Goal: Transaction & Acquisition: Purchase product/service

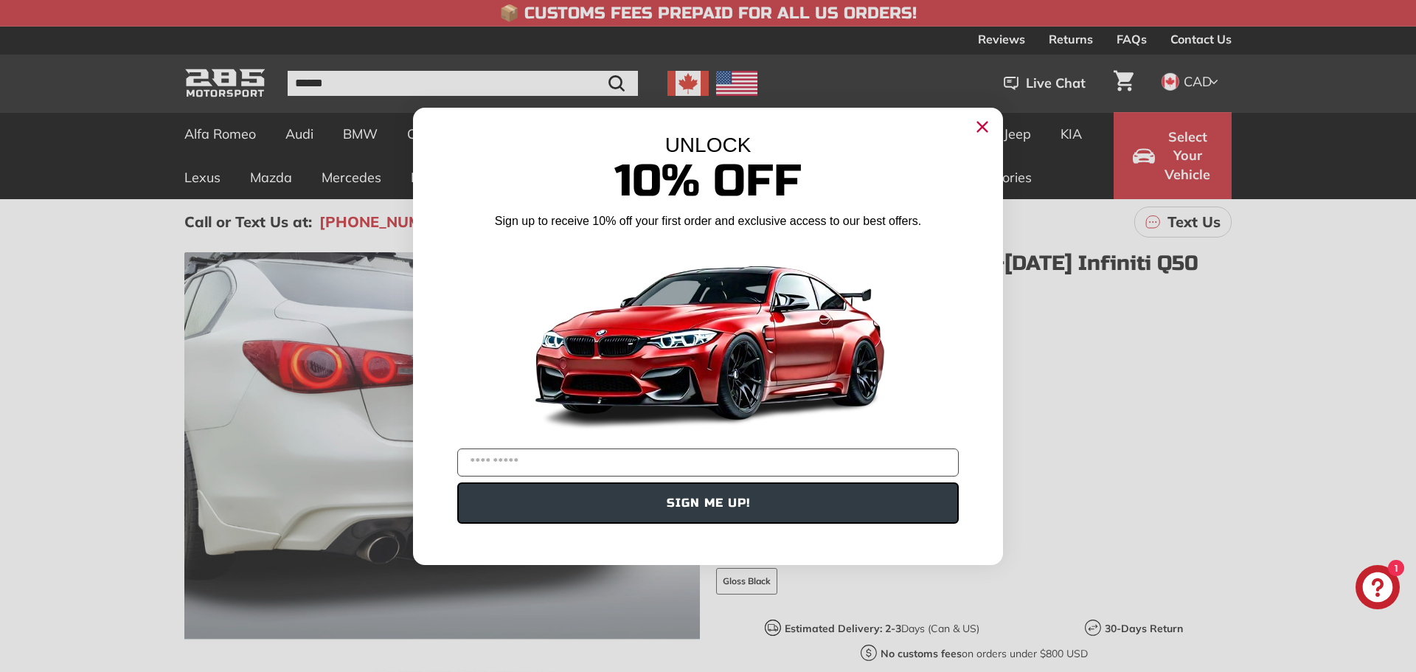
click at [985, 126] on circle "Close dialog" at bounding box center [982, 126] width 22 height 22
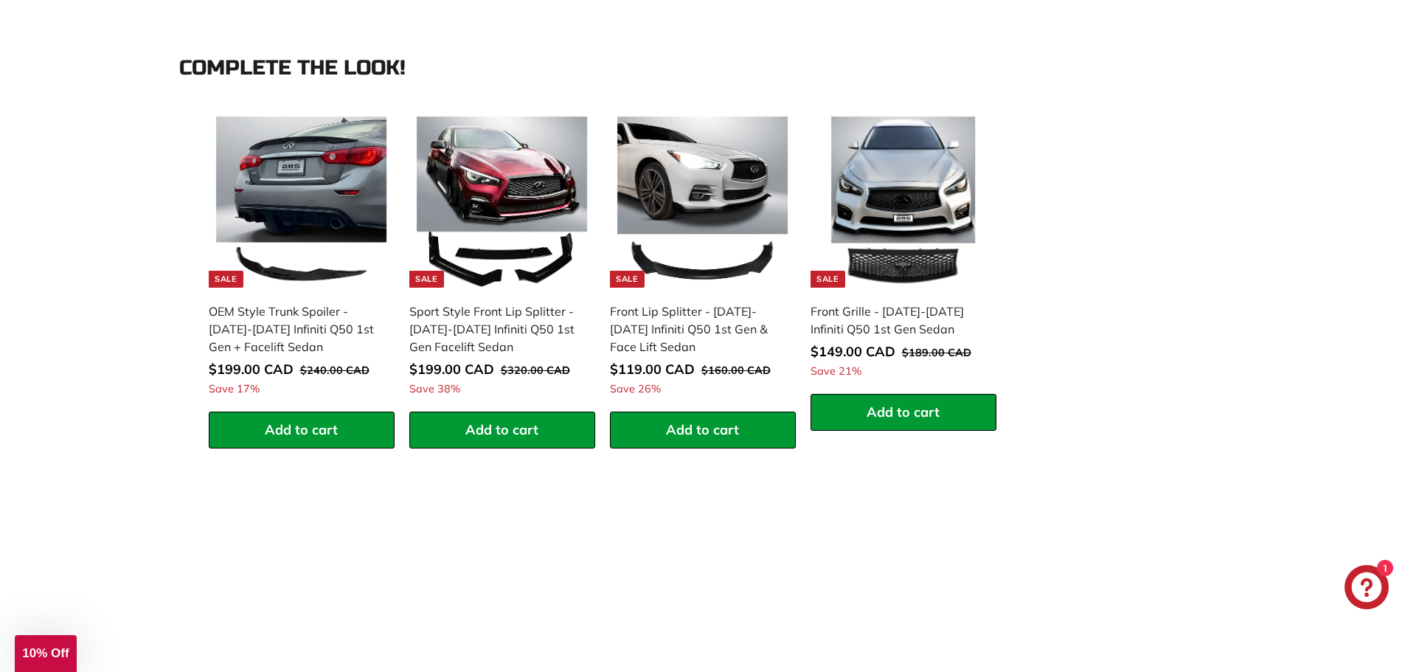
scroll to position [1623, 0]
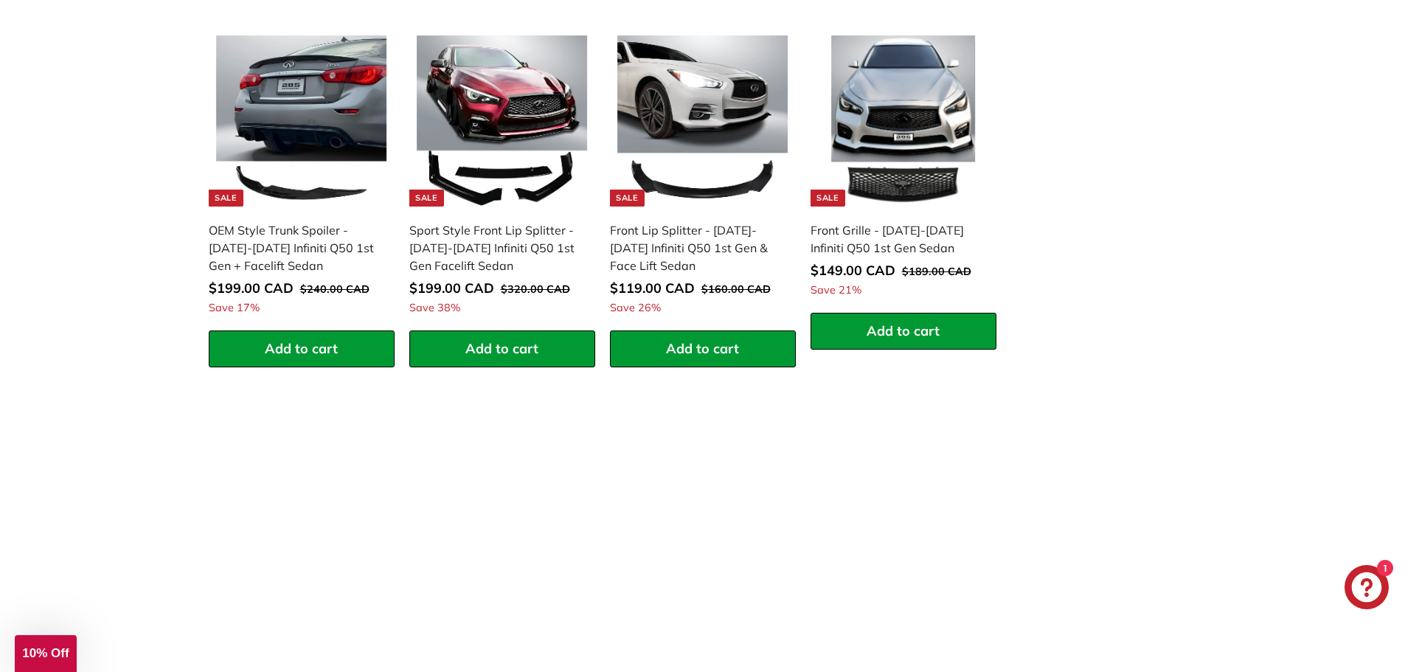
drag, startPoint x: 17, startPoint y: 341, endPoint x: 83, endPoint y: 273, distance: 94.9
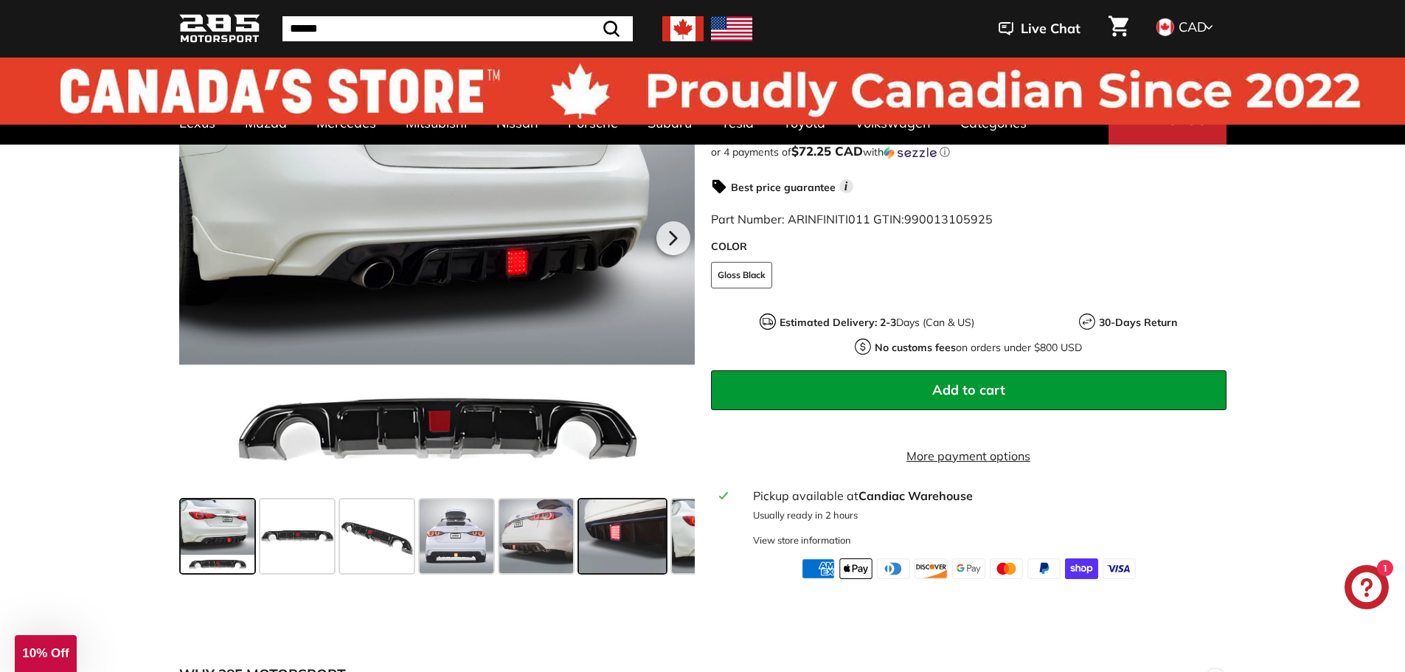
scroll to position [0, 0]
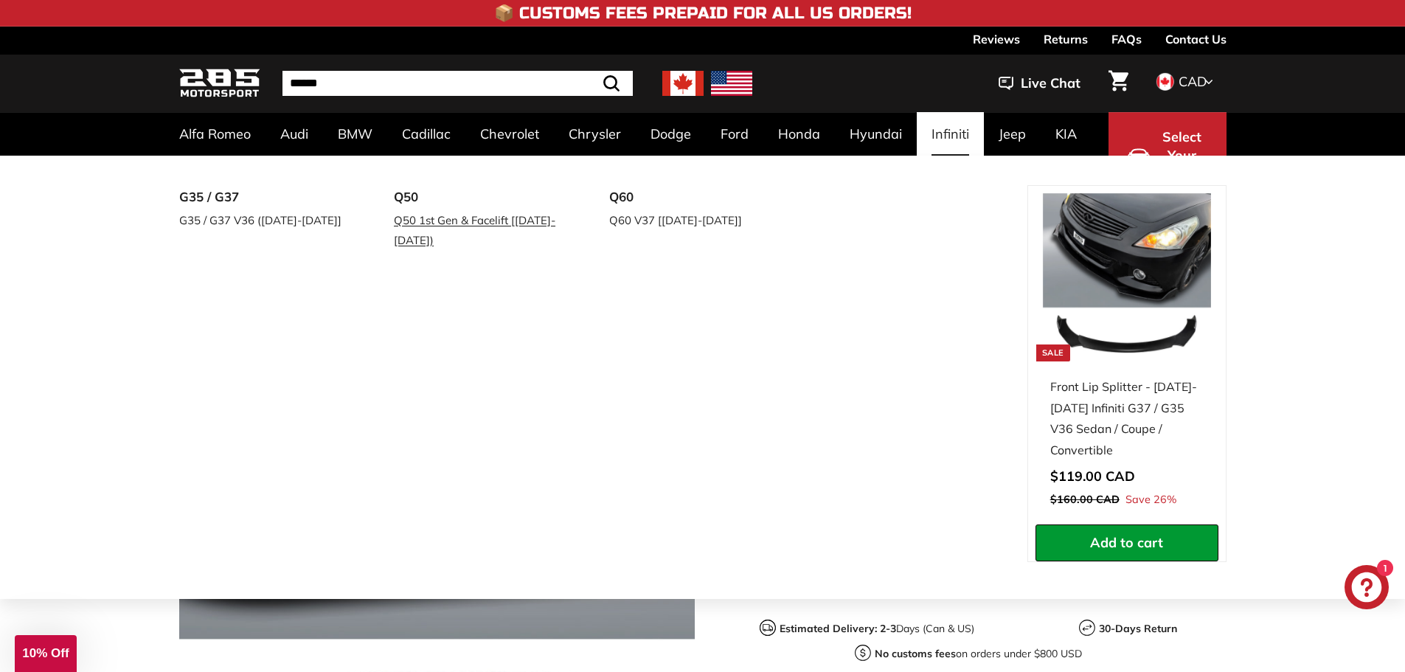
click at [417, 218] on link "Q50 1st Gen & Facelift [[DATE]-[DATE])" at bounding box center [481, 229] width 174 height 41
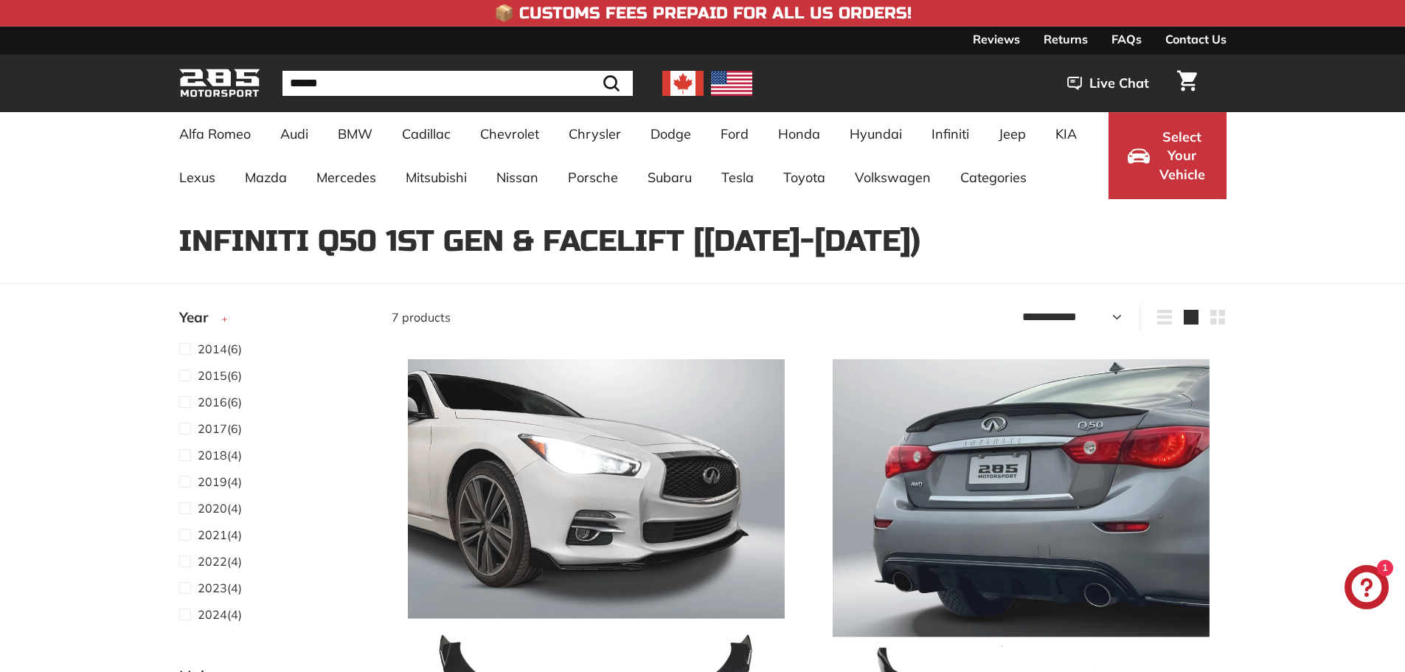
select select "**********"
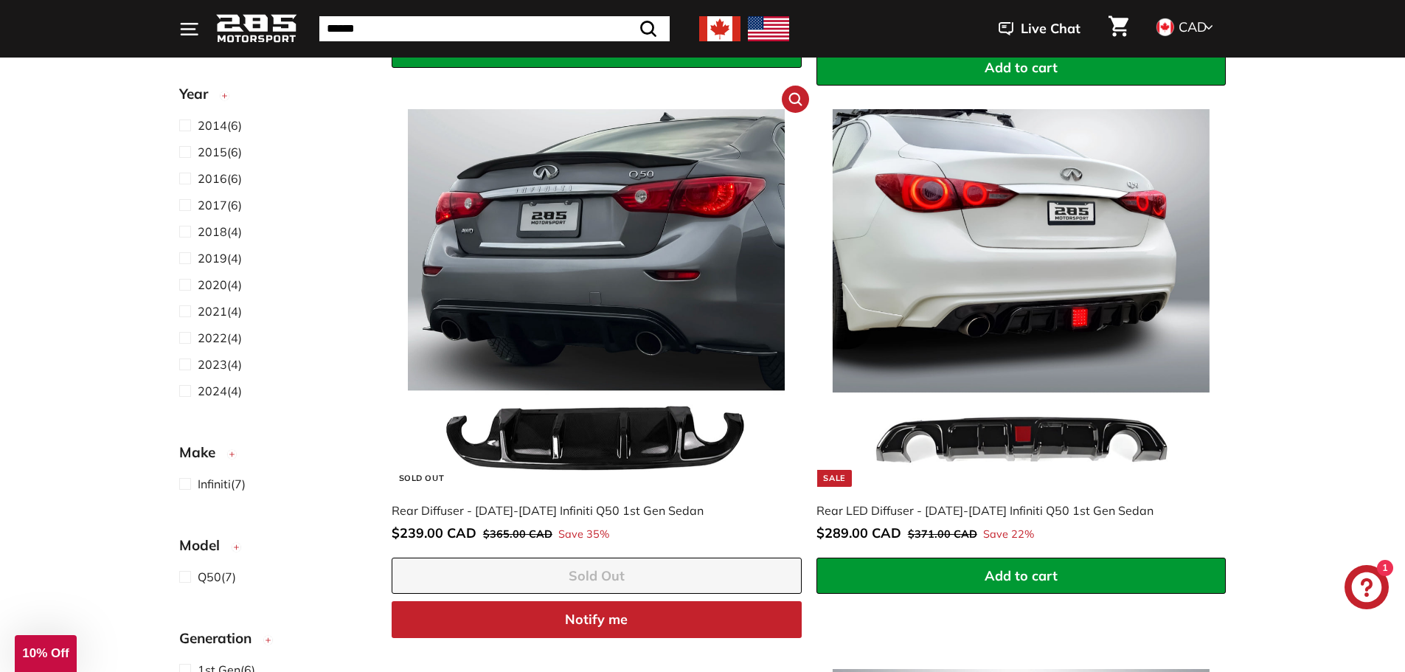
scroll to position [885, 0]
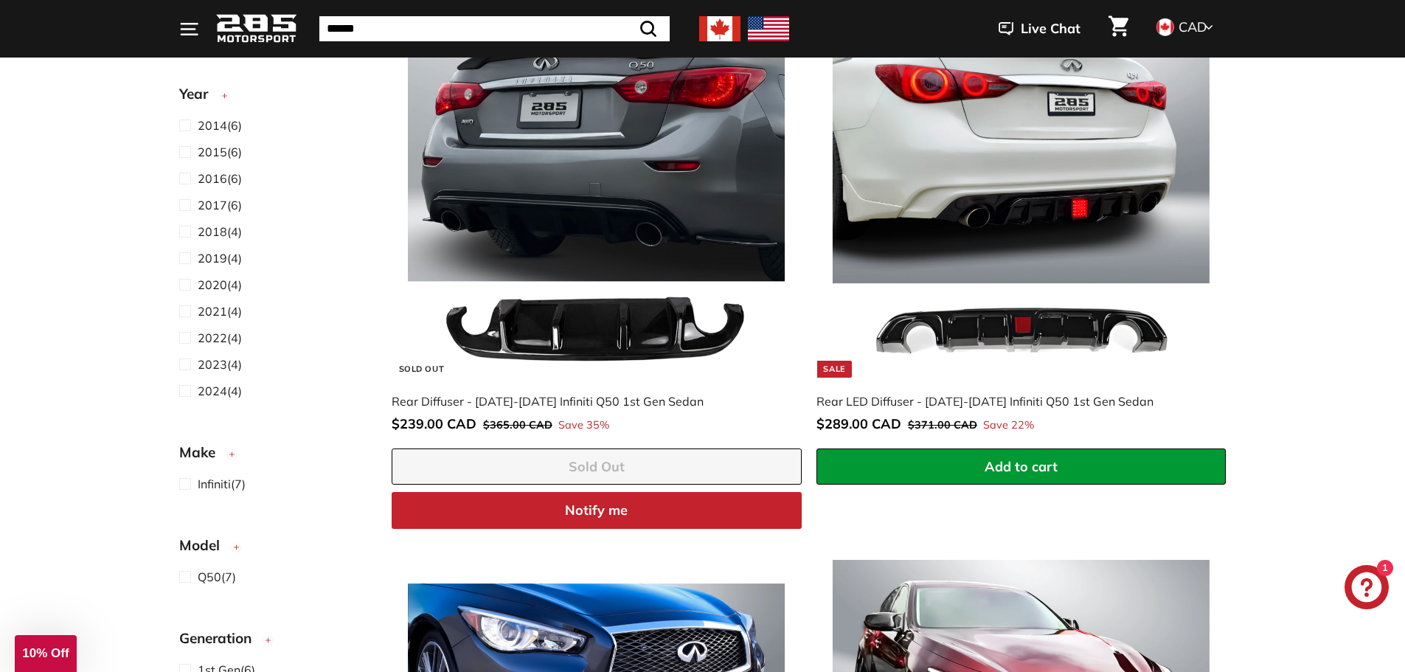
click at [471, 395] on div "Rear Diffuser - 2014-2017 Infiniti Q50 1st Gen Sedan" at bounding box center [589, 401] width 395 height 18
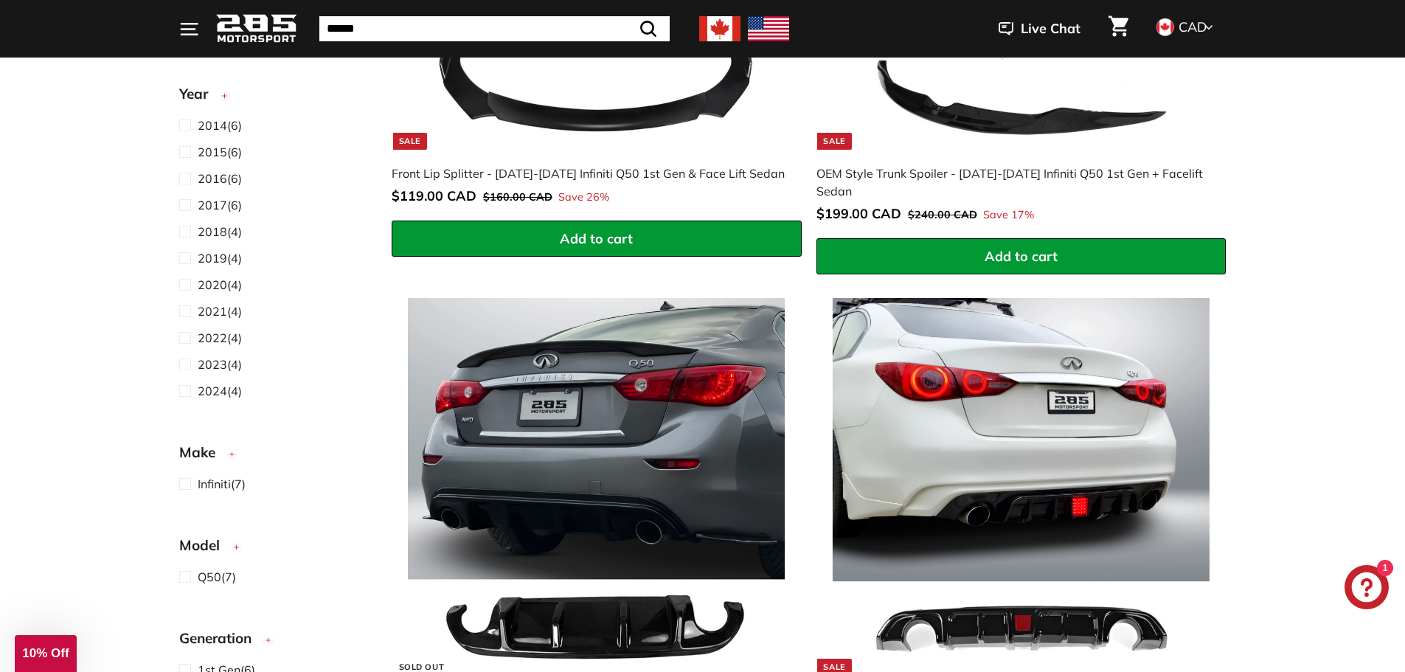
scroll to position [811, 0]
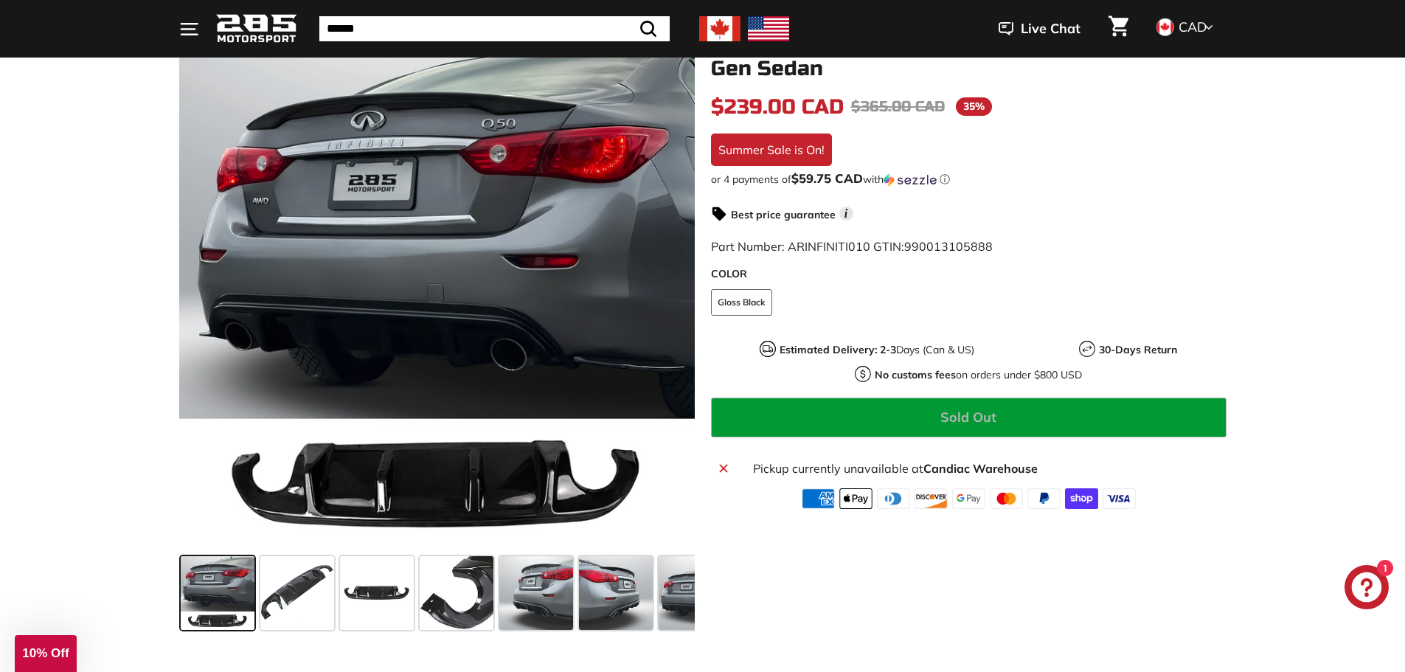
scroll to position [221, 0]
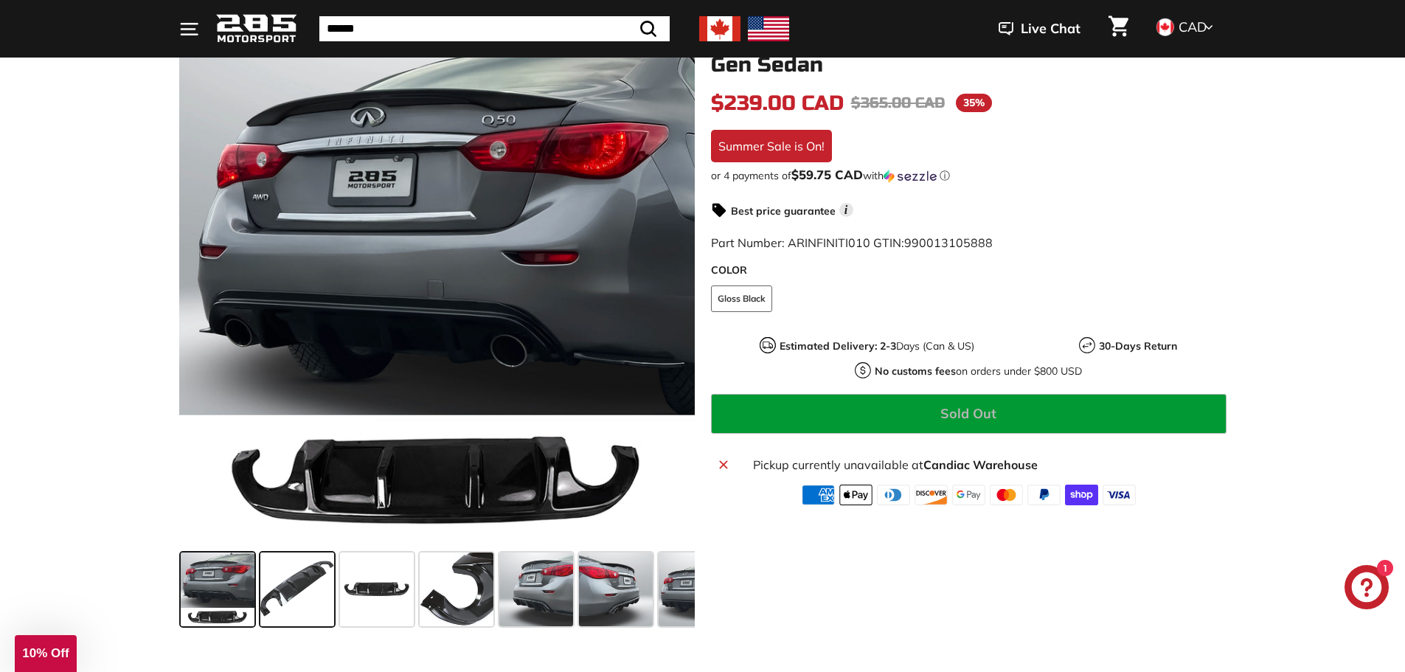
click at [305, 583] on span at bounding box center [297, 589] width 74 height 74
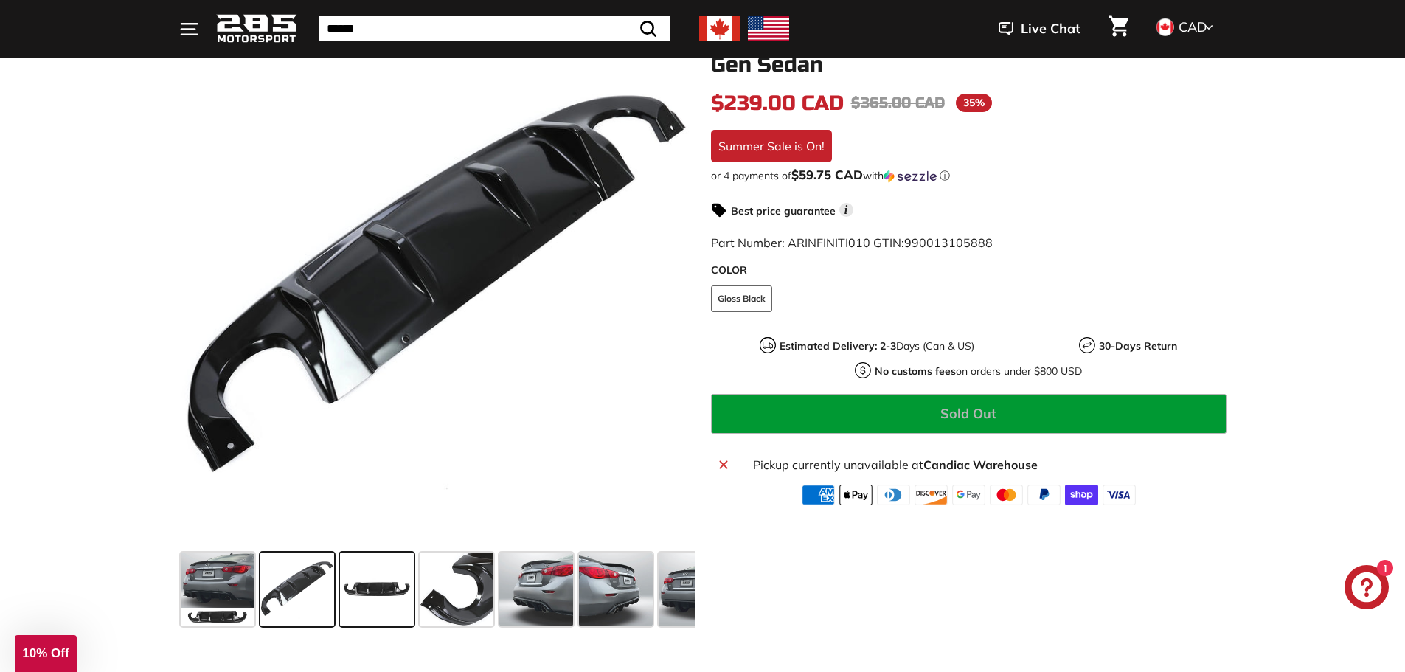
click at [368, 582] on span at bounding box center [377, 589] width 74 height 74
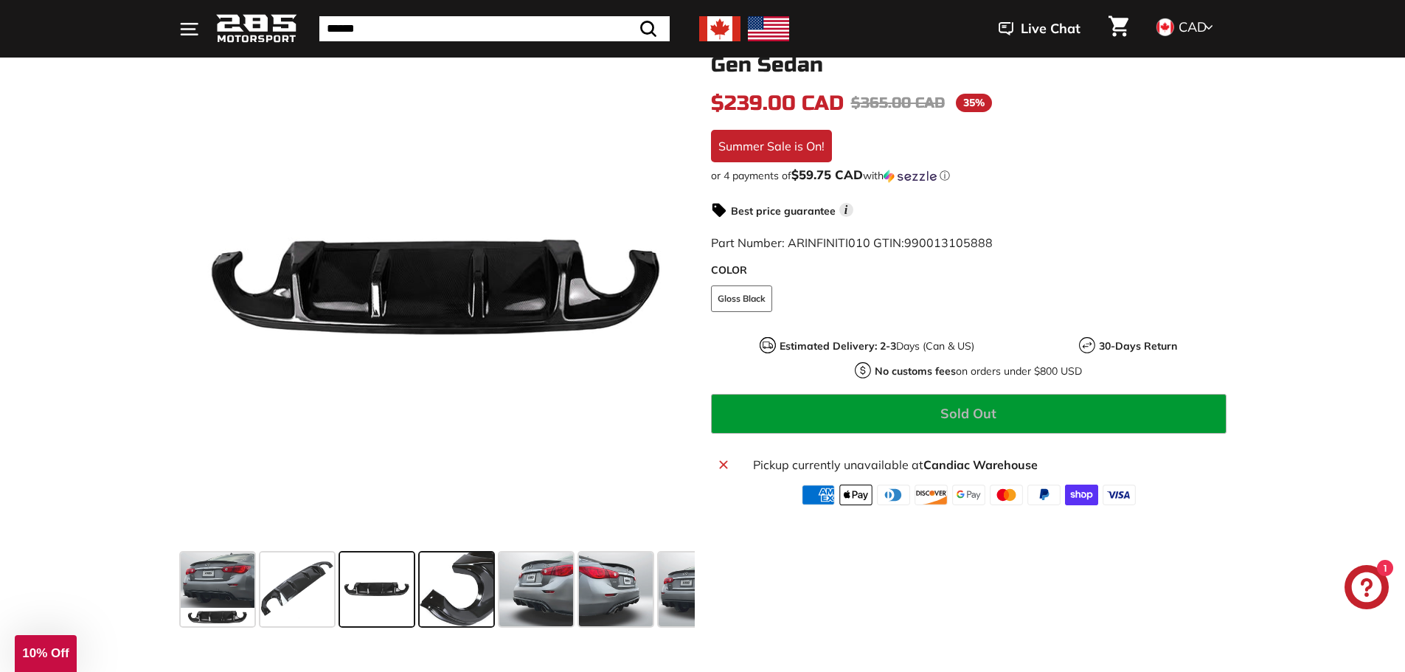
click at [459, 596] on span at bounding box center [457, 589] width 74 height 74
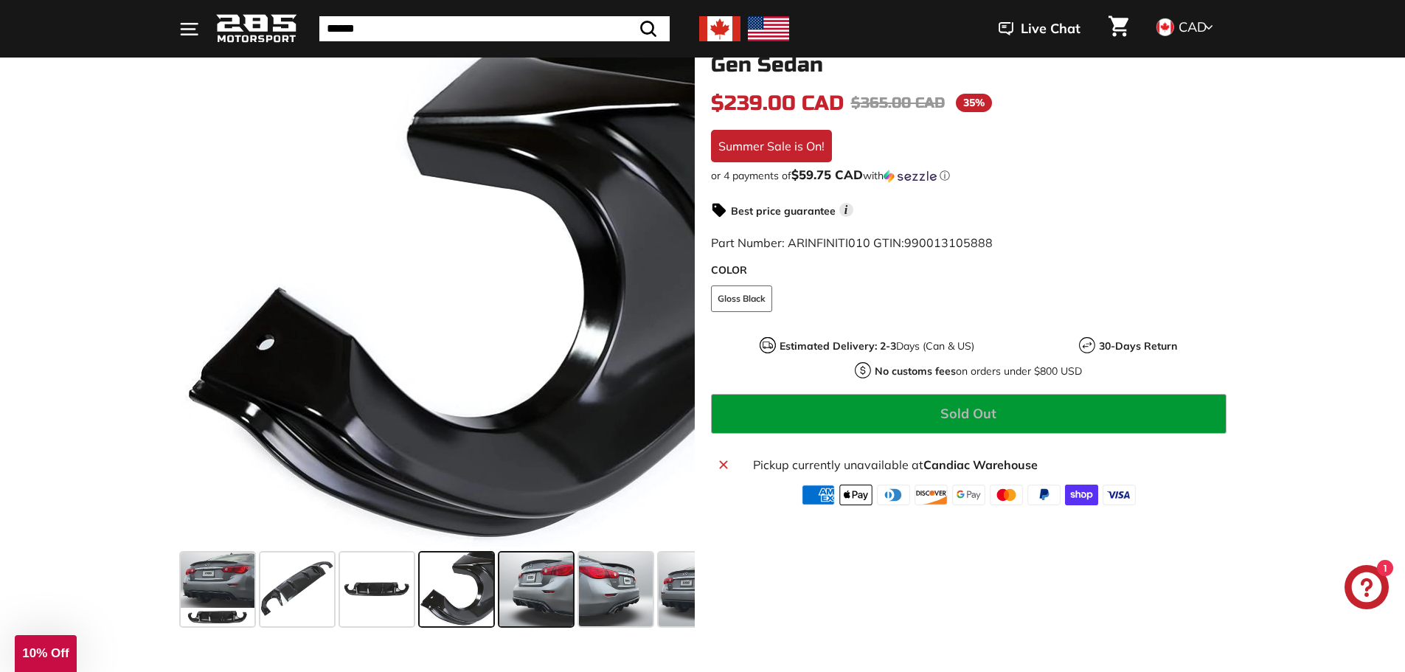
click at [538, 596] on span at bounding box center [536, 589] width 74 height 74
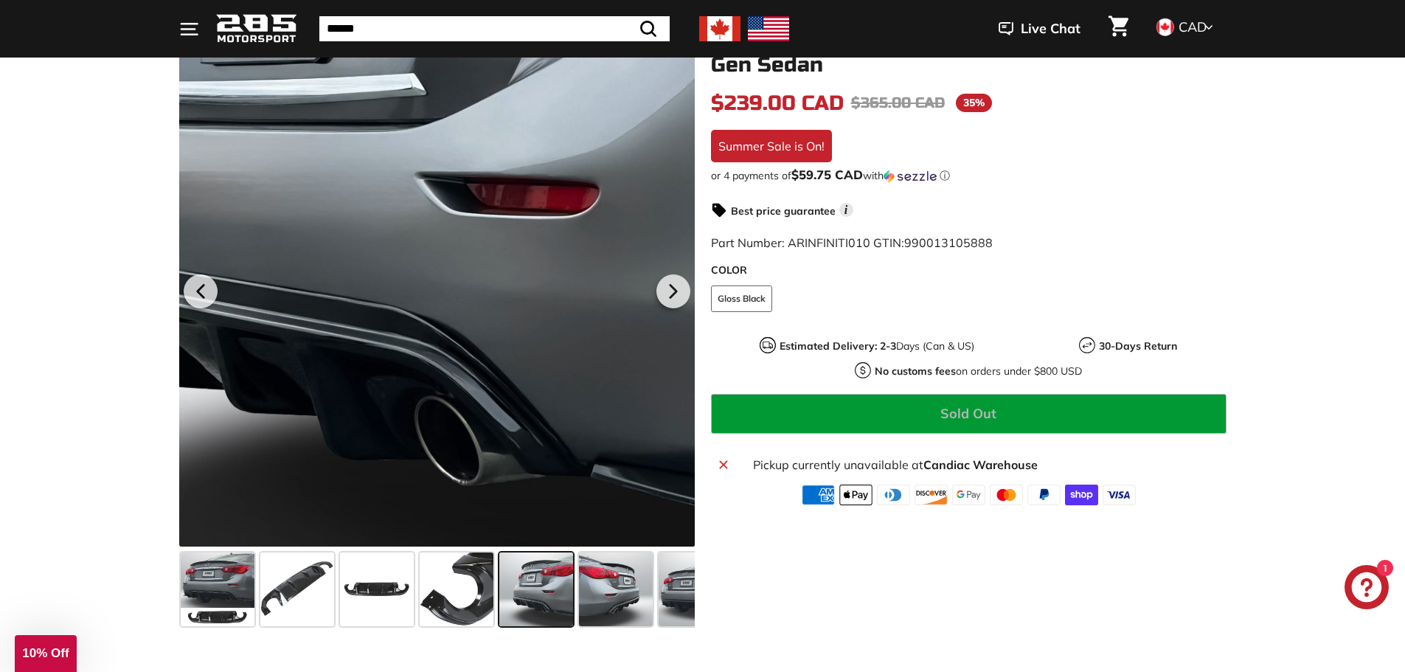
click at [530, 416] on div at bounding box center [437, 289] width 516 height 516
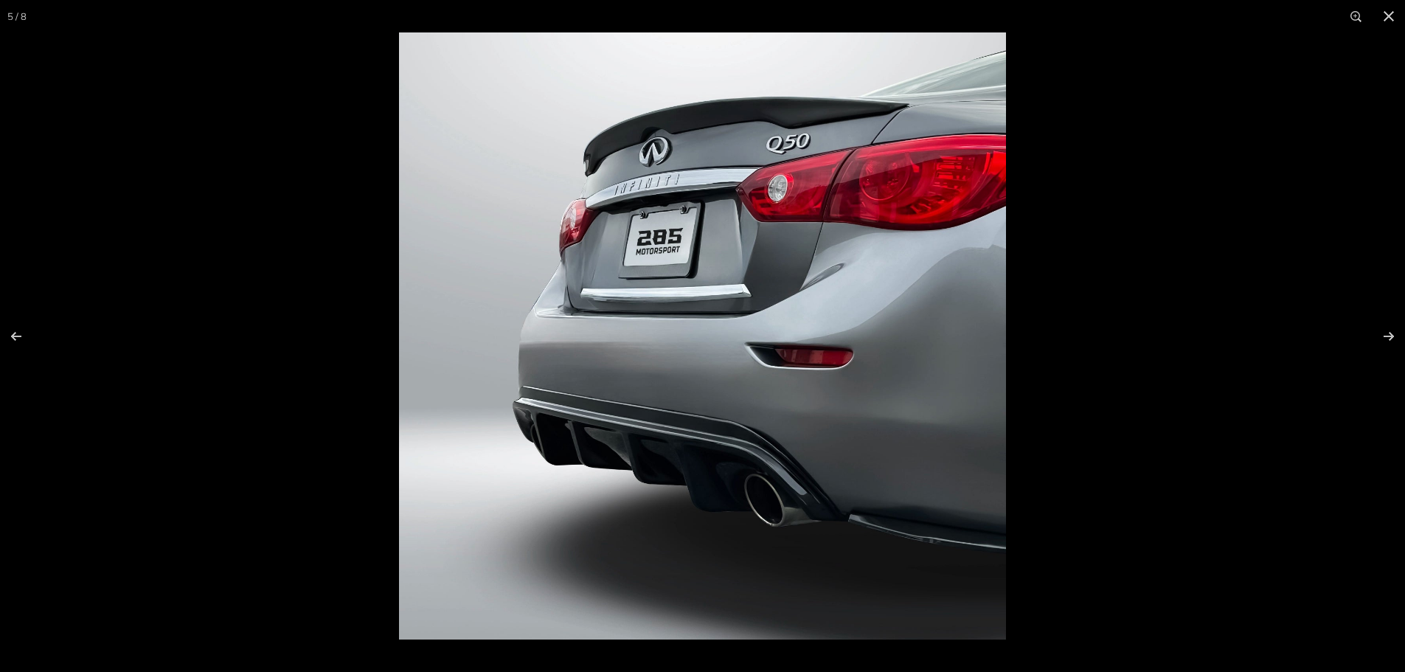
click at [773, 462] on img at bounding box center [702, 335] width 607 height 607
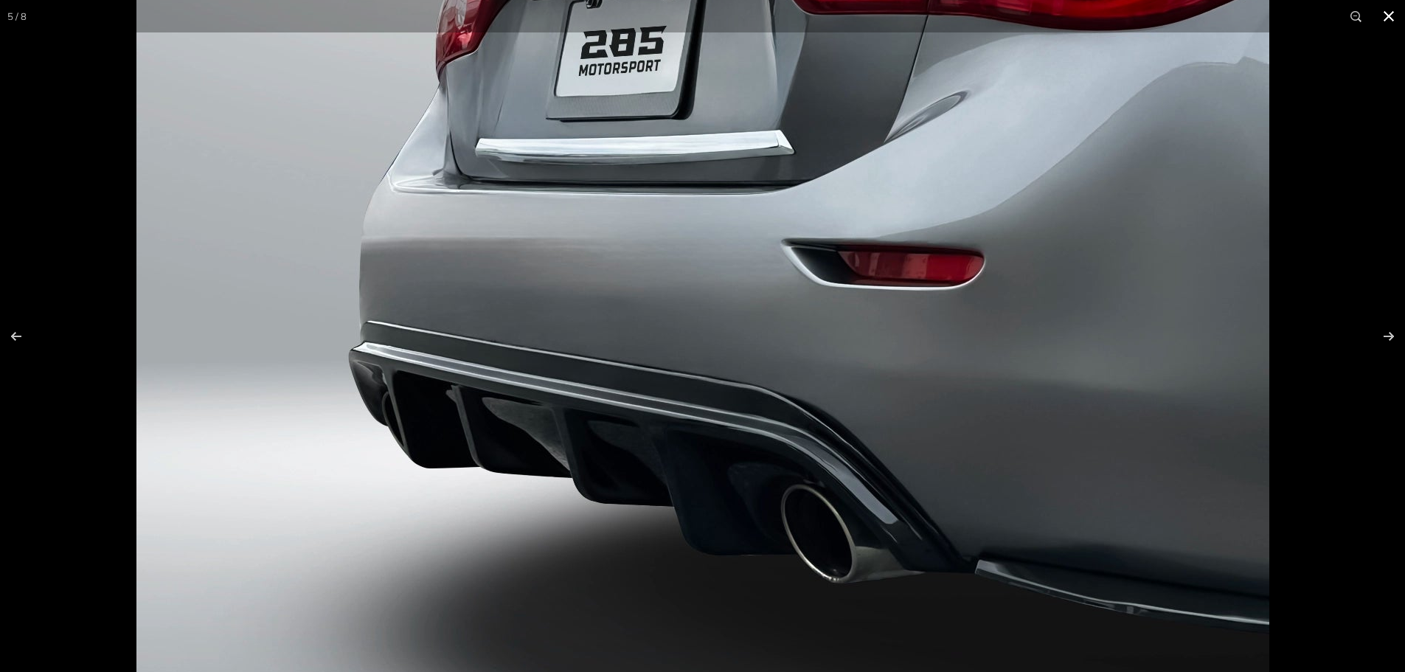
click at [1382, 15] on button at bounding box center [1389, 16] width 32 height 32
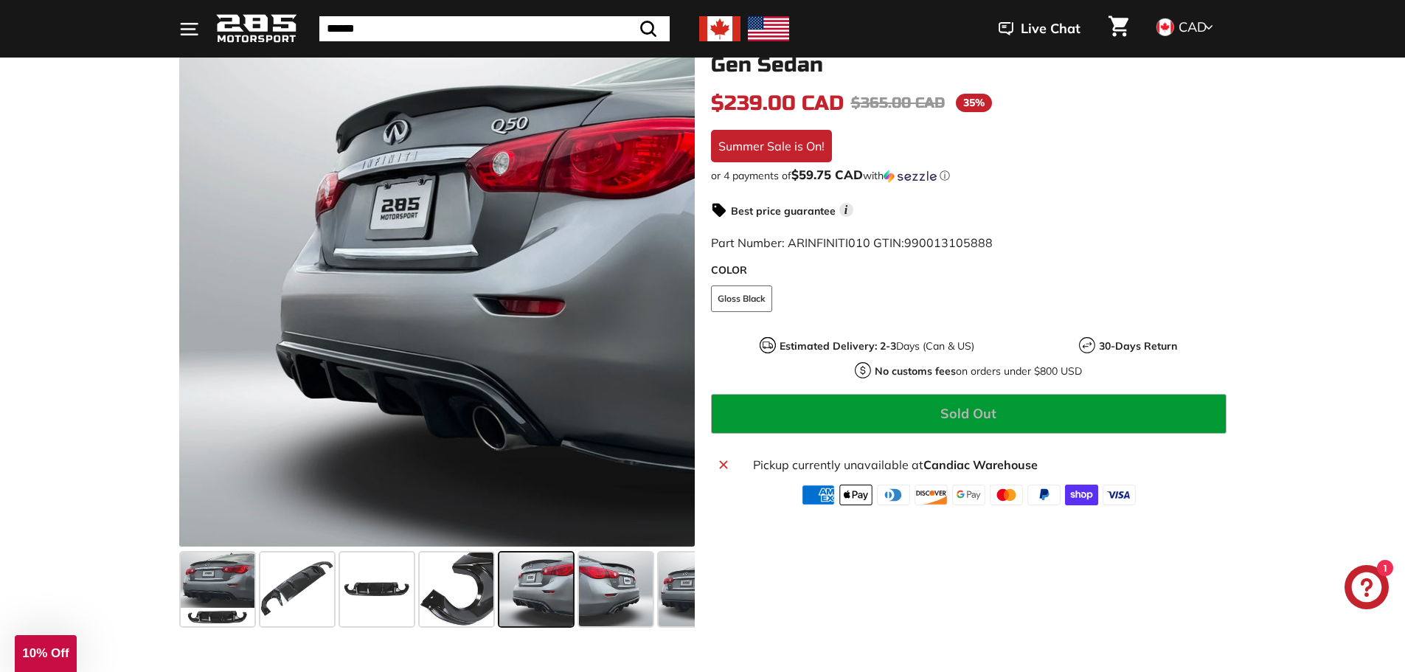
click at [550, 572] on span at bounding box center [536, 589] width 74 height 74
click at [603, 600] on span at bounding box center [616, 589] width 74 height 74
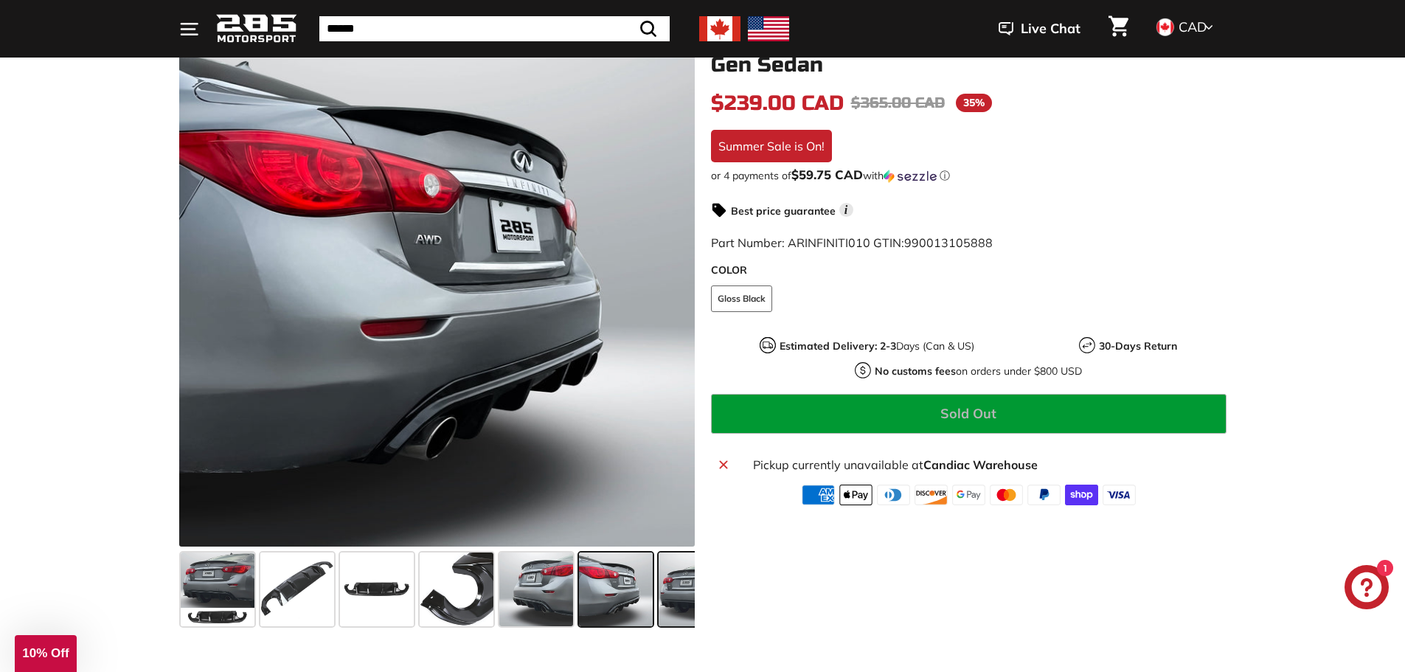
click at [671, 589] on span at bounding box center [696, 589] width 74 height 74
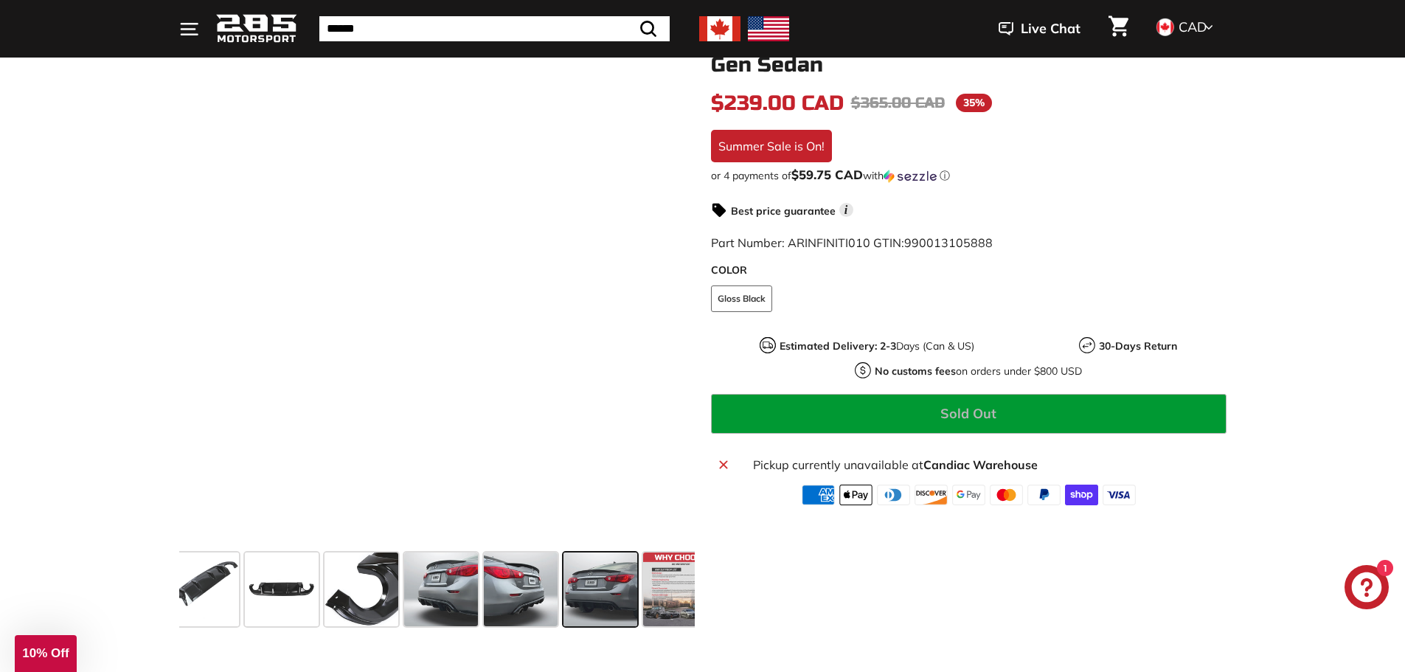
scroll to position [0, 120]
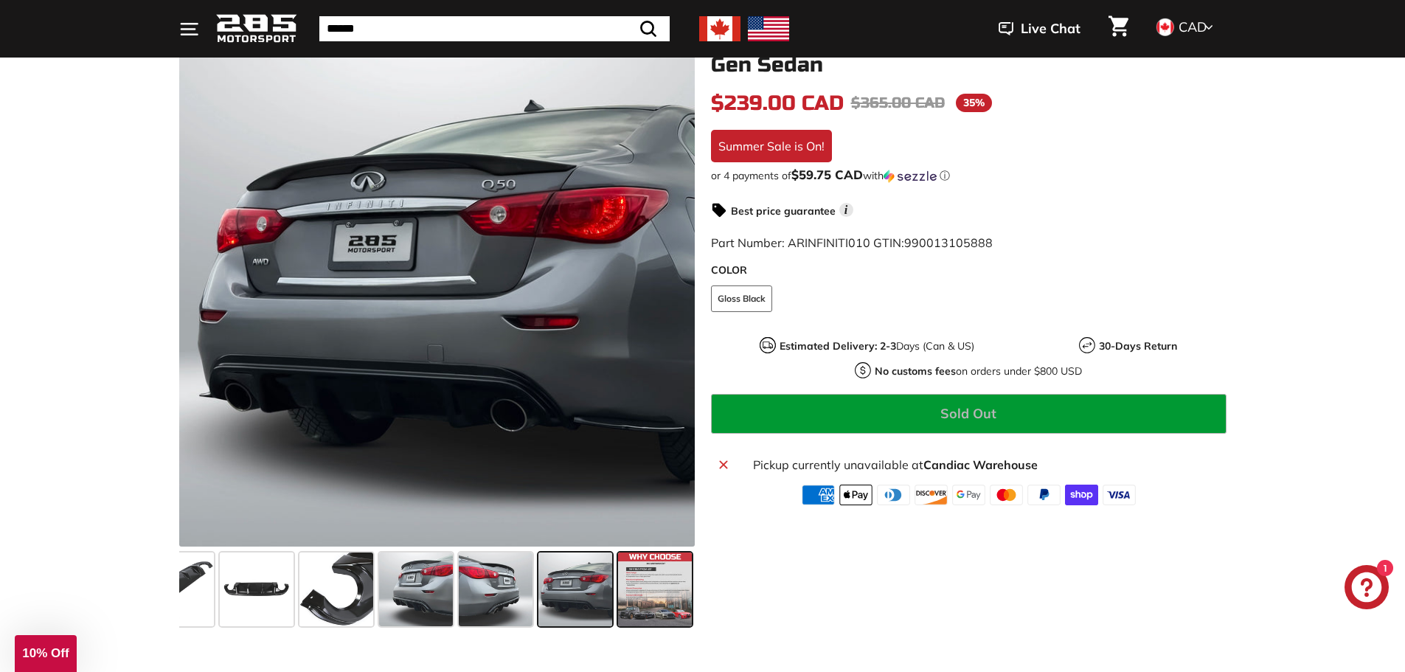
click at [667, 589] on span at bounding box center [655, 589] width 74 height 74
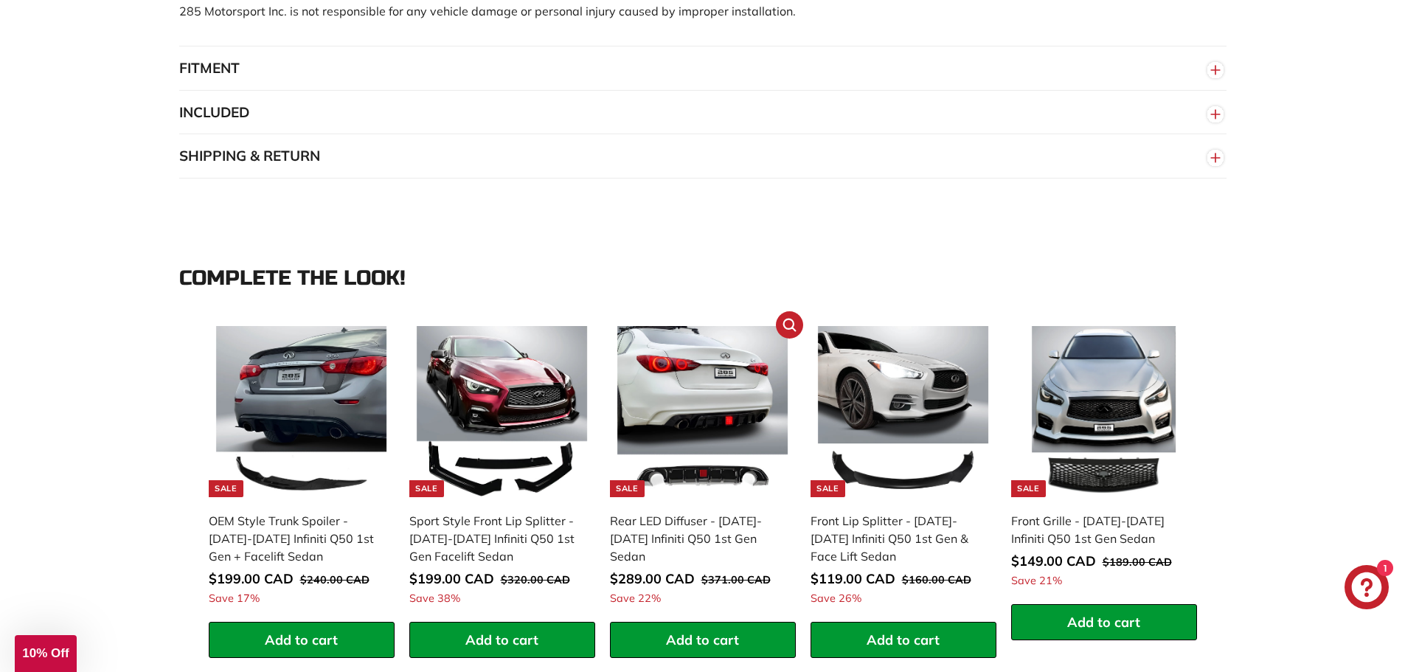
scroll to position [1254, 0]
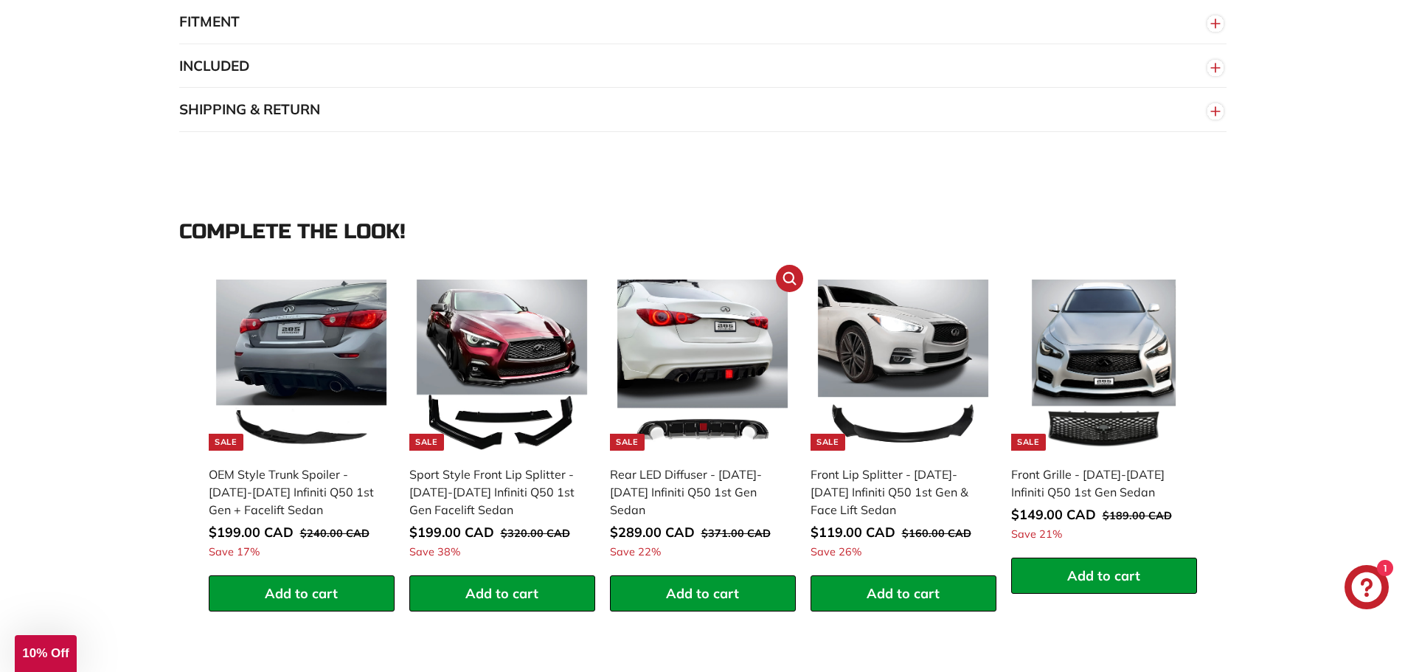
click at [730, 476] on div "Rear LED Diffuser - [DATE]-[DATE] Infiniti Q50 1st Gen Sedan" at bounding box center [695, 491] width 171 height 53
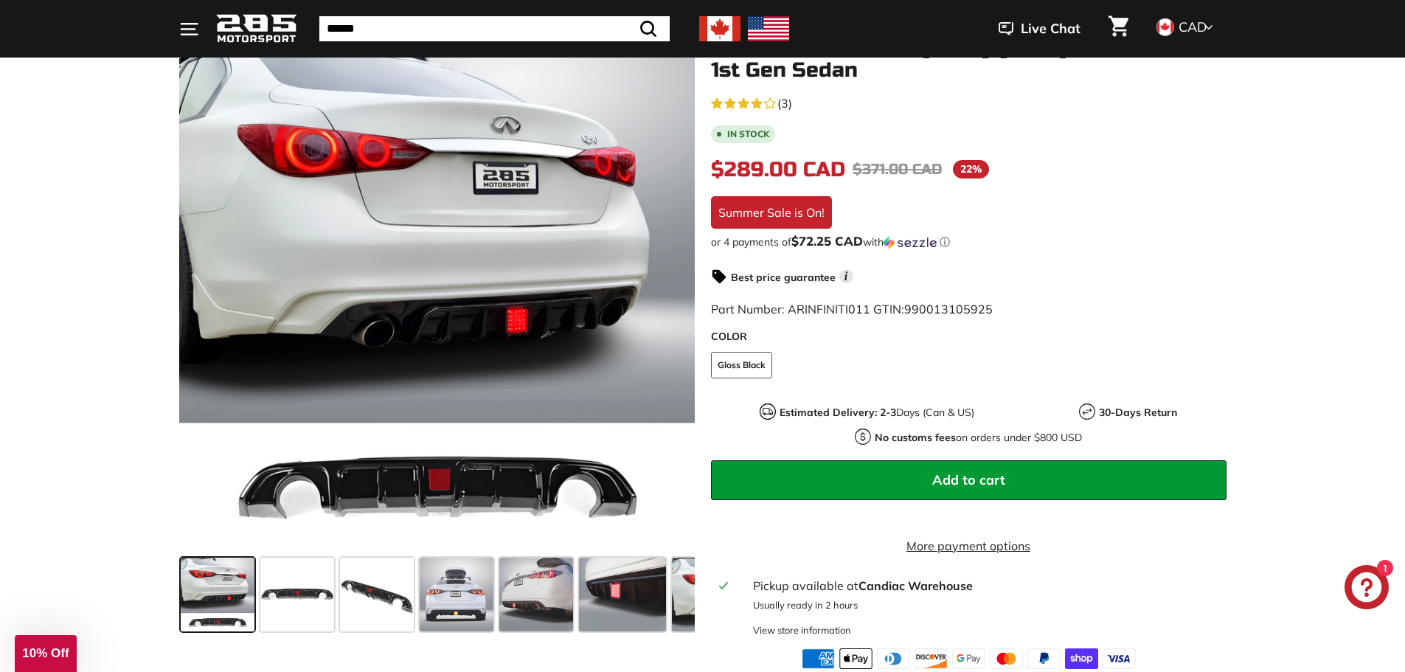
scroll to position [221, 0]
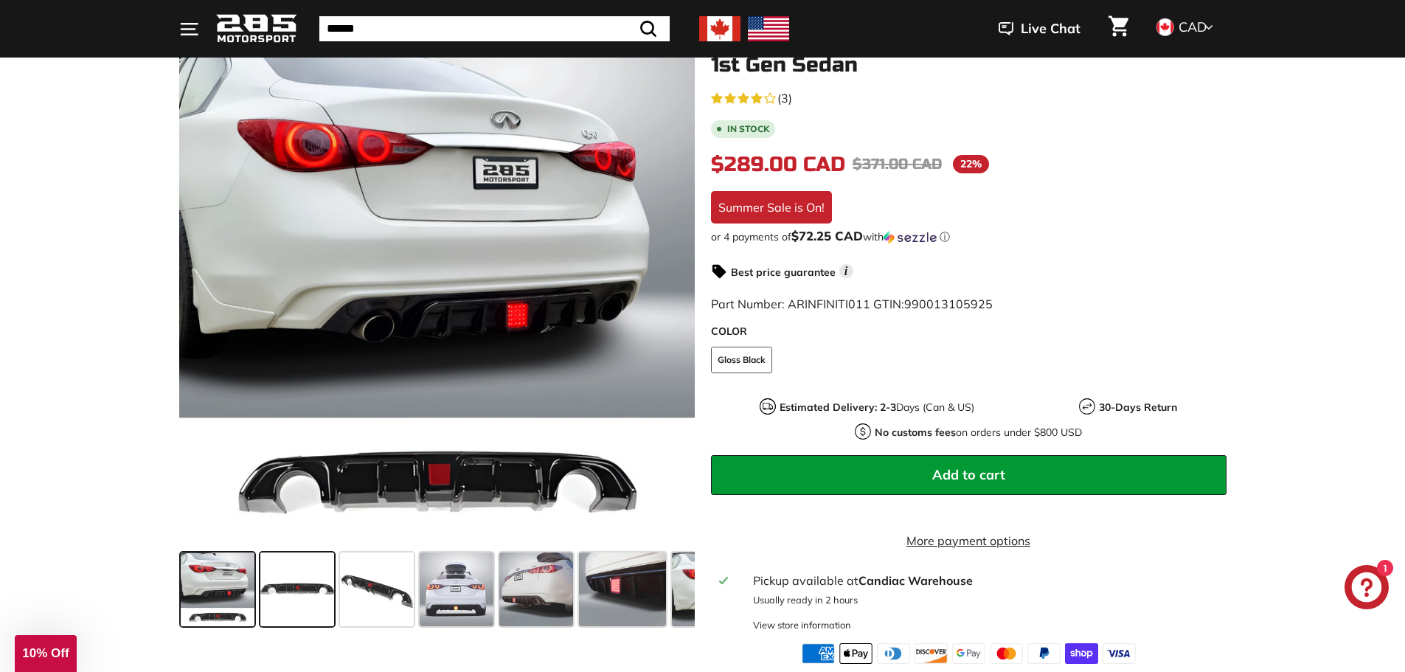
click at [302, 586] on span at bounding box center [297, 589] width 74 height 74
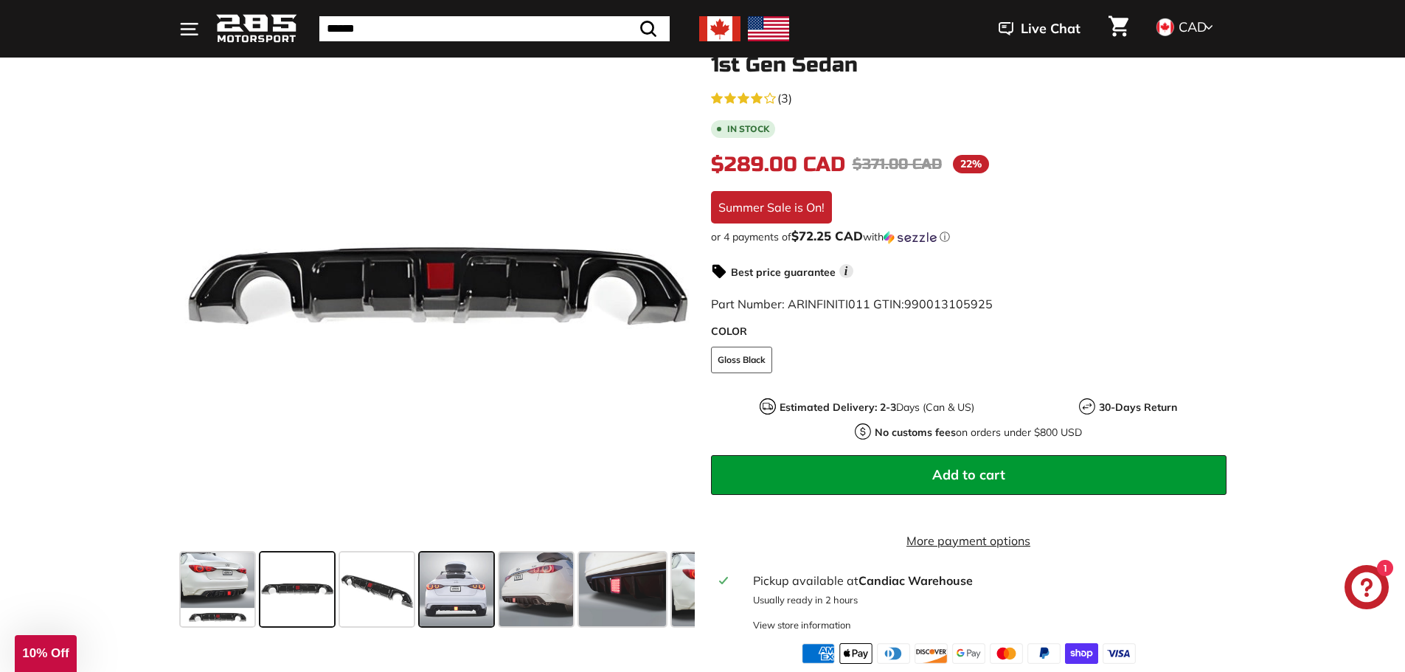
click at [443, 584] on span at bounding box center [457, 589] width 74 height 74
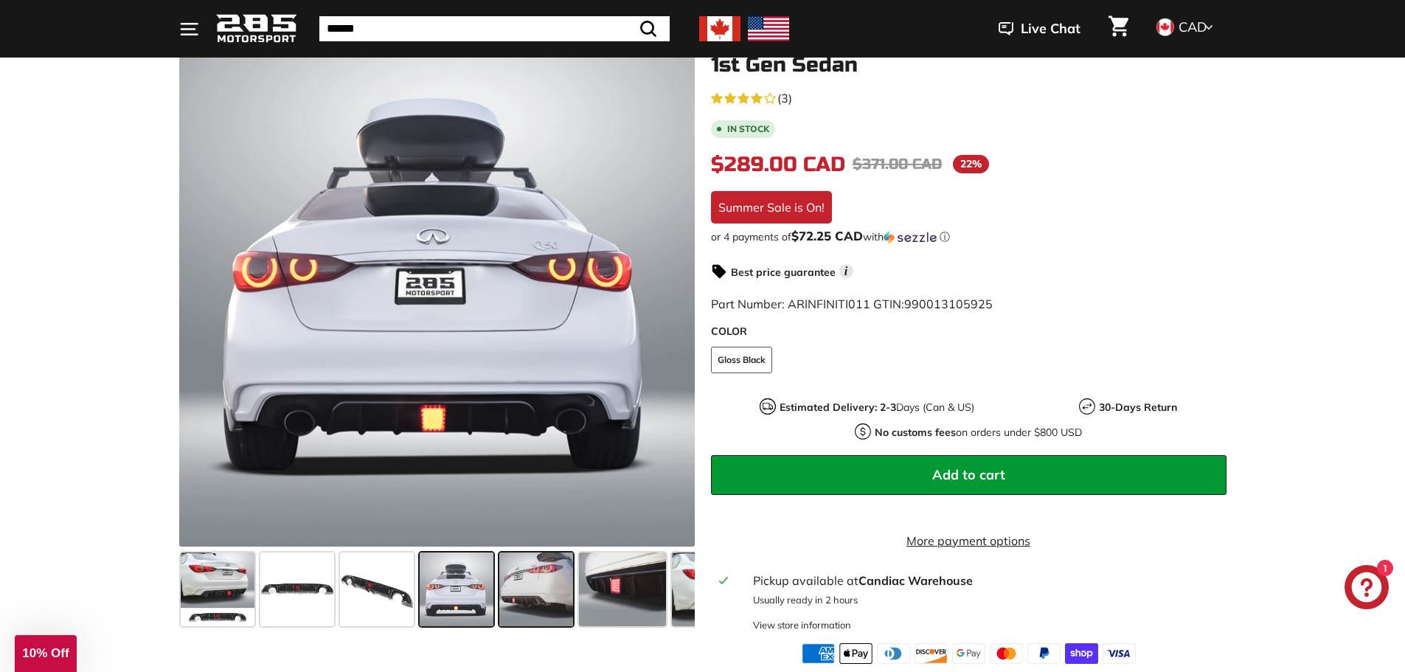
click at [550, 588] on span at bounding box center [536, 589] width 74 height 74
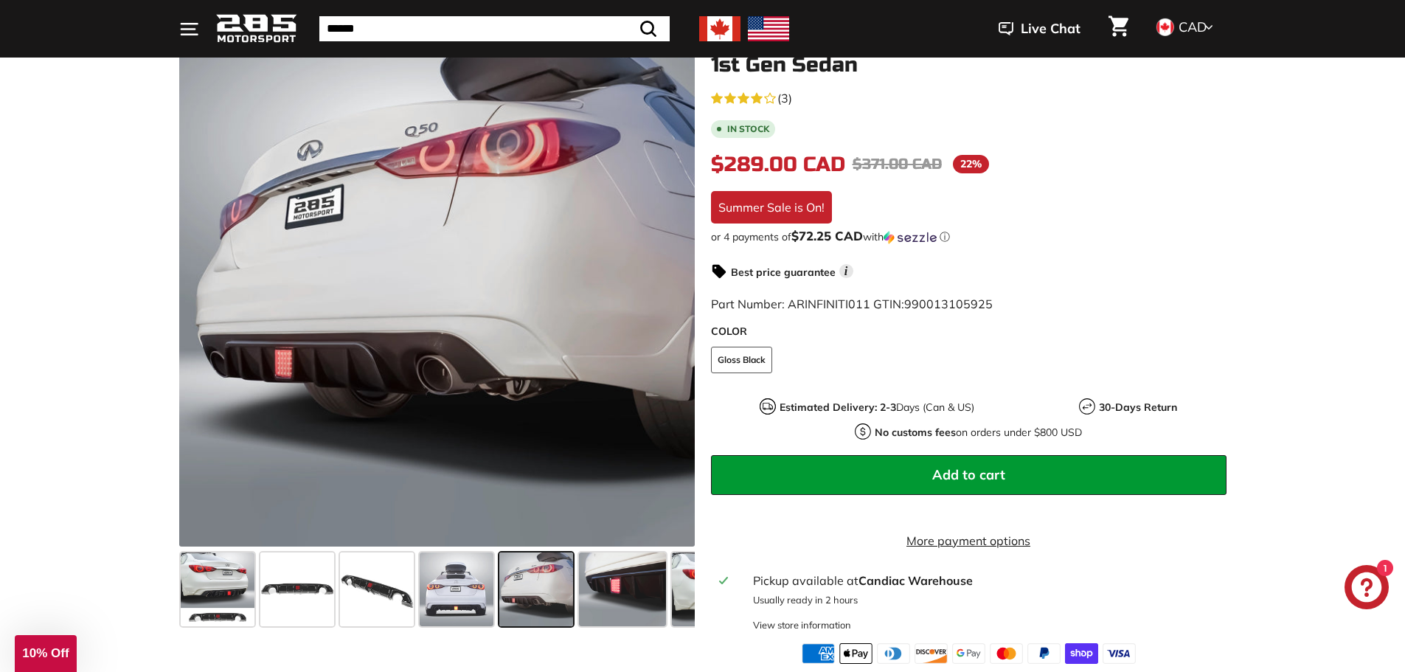
click at [552, 588] on span at bounding box center [536, 589] width 74 height 74
click at [610, 590] on span at bounding box center [623, 589] width 88 height 74
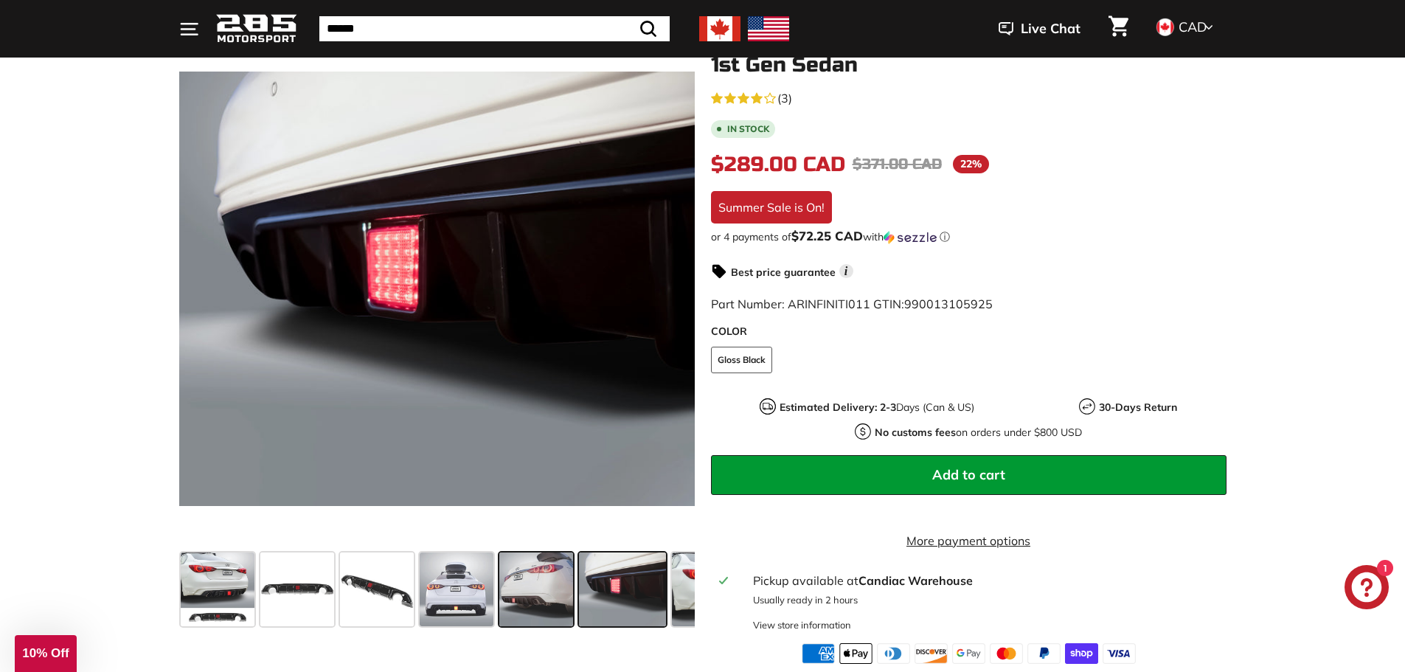
click at [519, 589] on span at bounding box center [536, 589] width 74 height 74
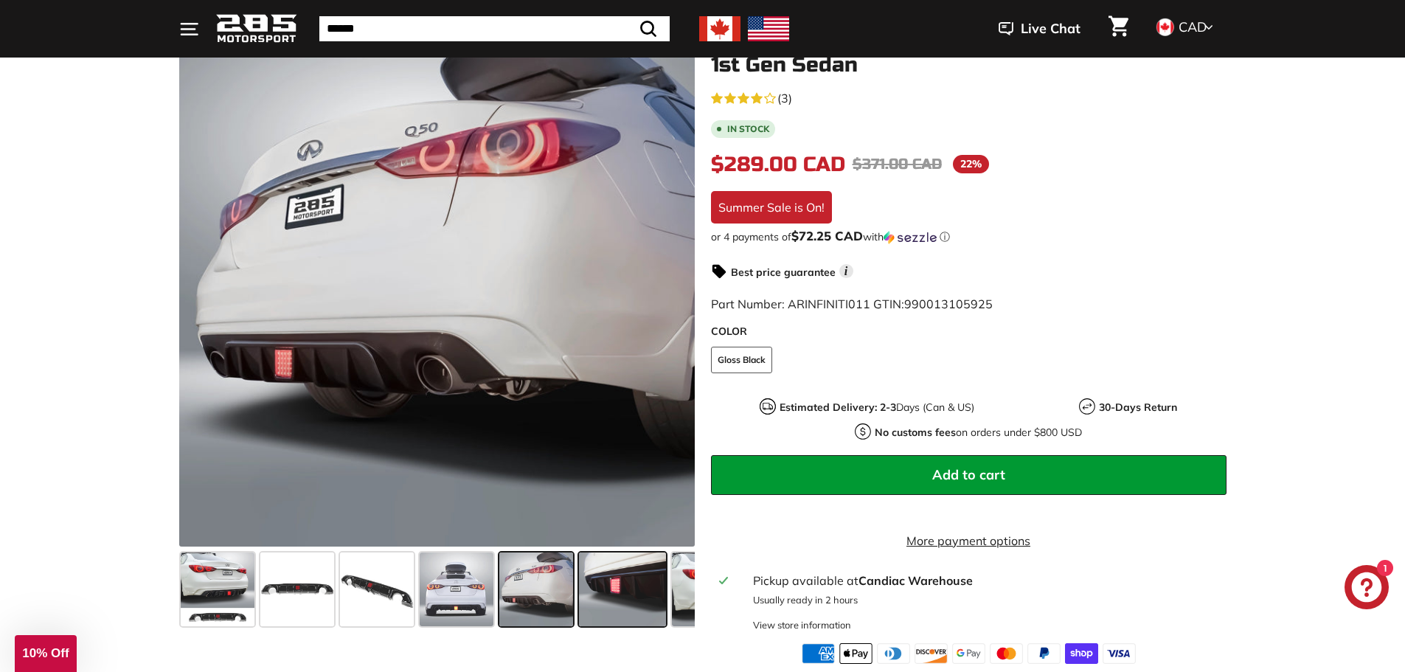
drag, startPoint x: 654, startPoint y: 583, endPoint x: 668, endPoint y: 583, distance: 14.0
click at [654, 583] on span at bounding box center [623, 589] width 88 height 74
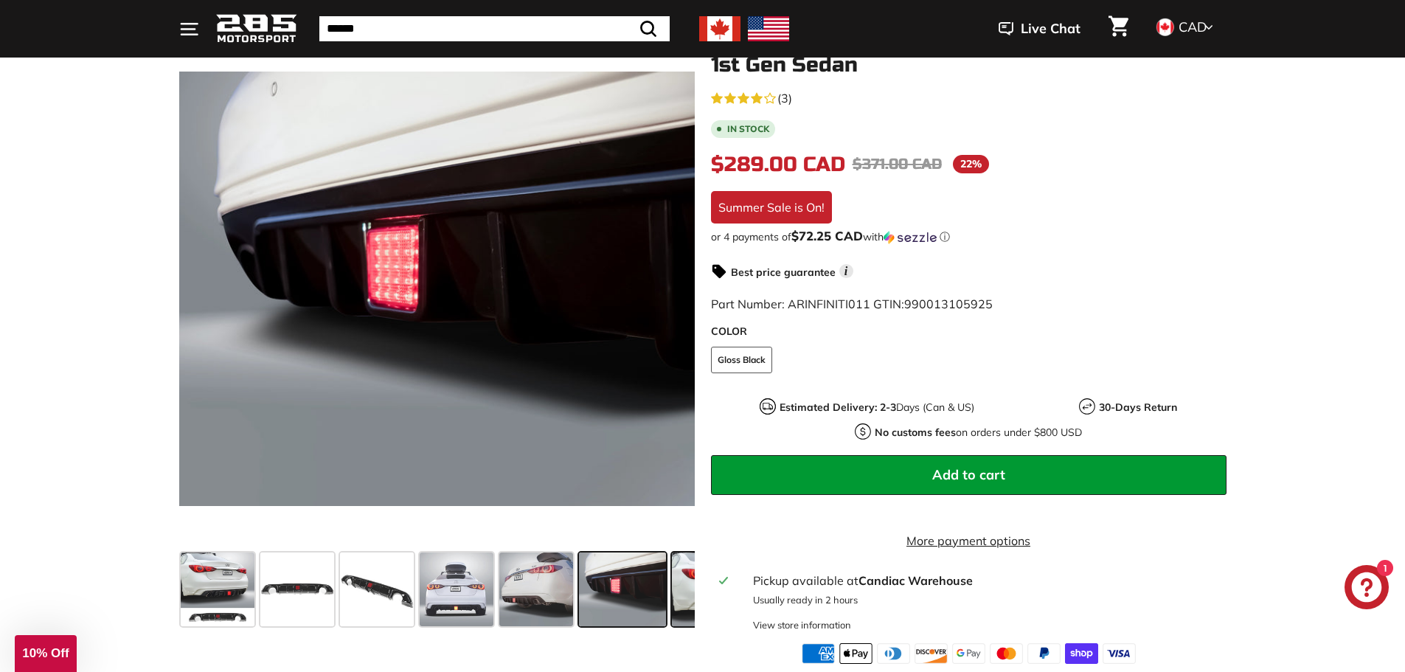
click at [688, 586] on span at bounding box center [721, 589] width 98 height 74
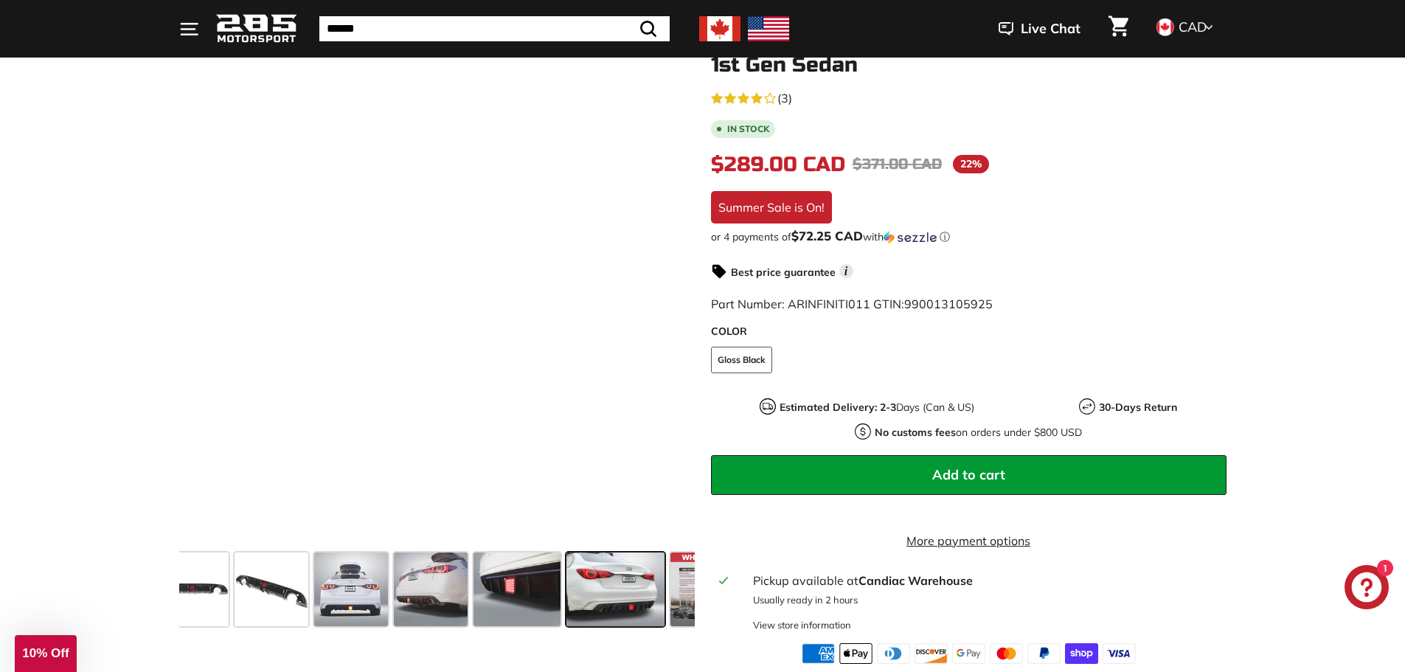
scroll to position [0, 159]
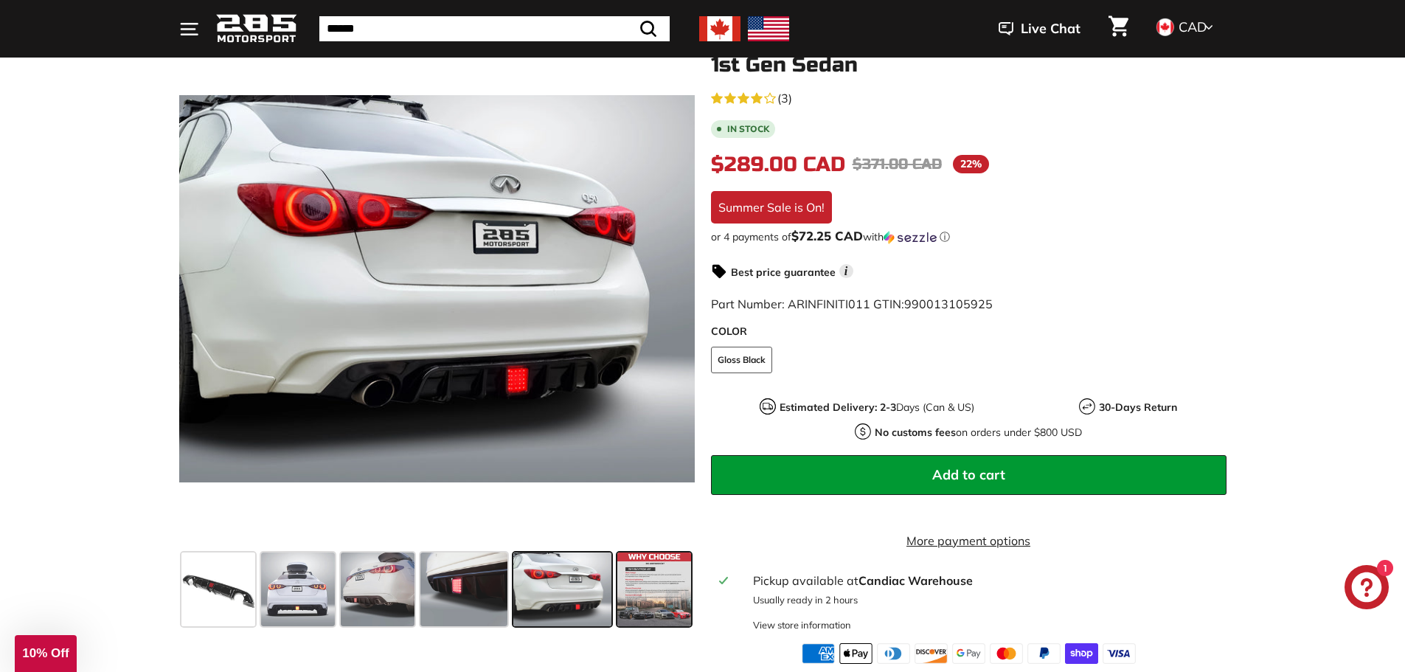
click at [648, 594] on span at bounding box center [654, 589] width 74 height 74
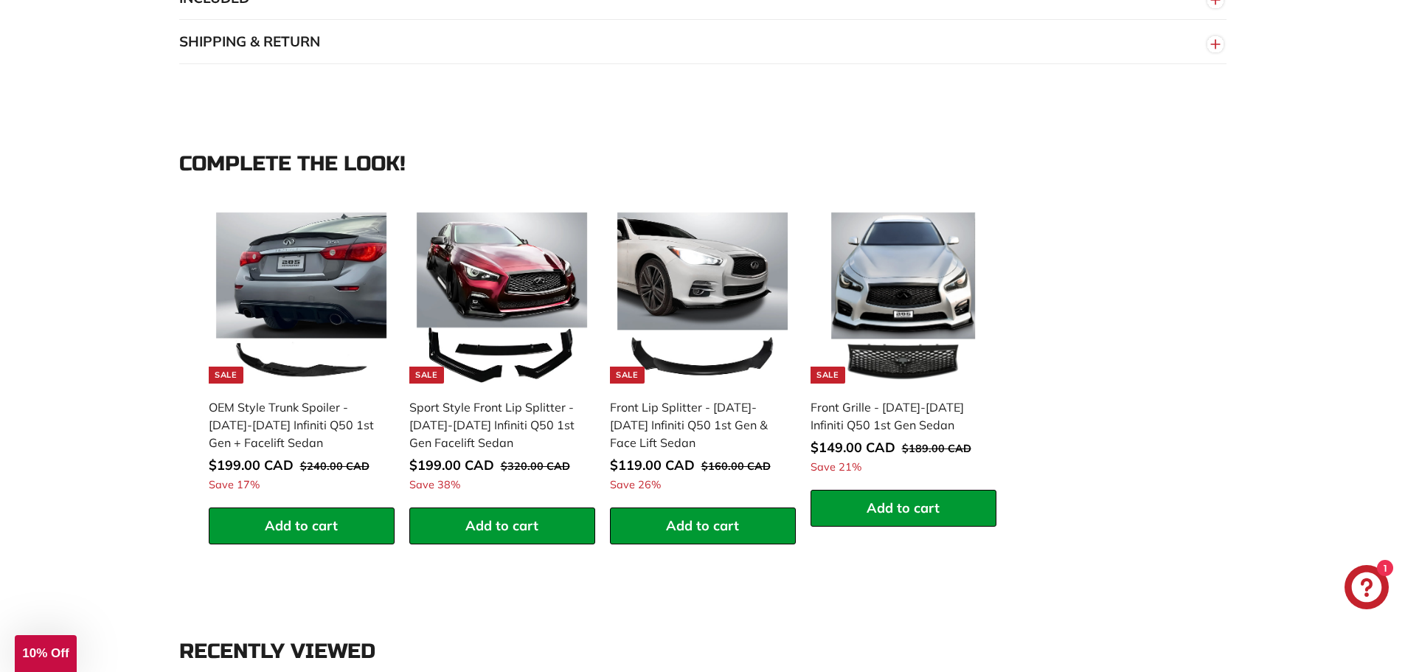
scroll to position [1401, 0]
